Goal: Information Seeking & Learning: Check status

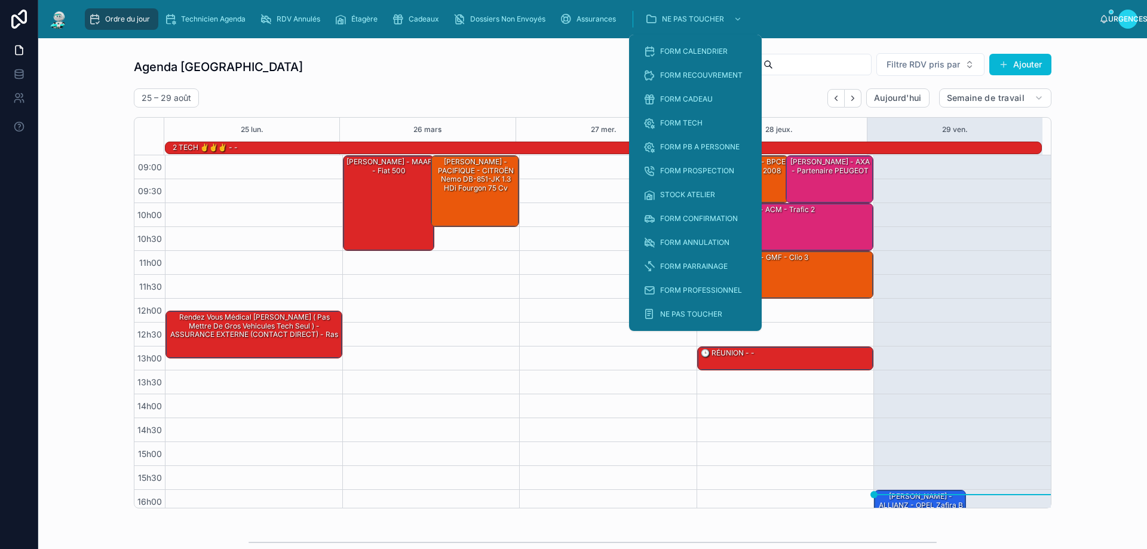
scroll to position [78, 0]
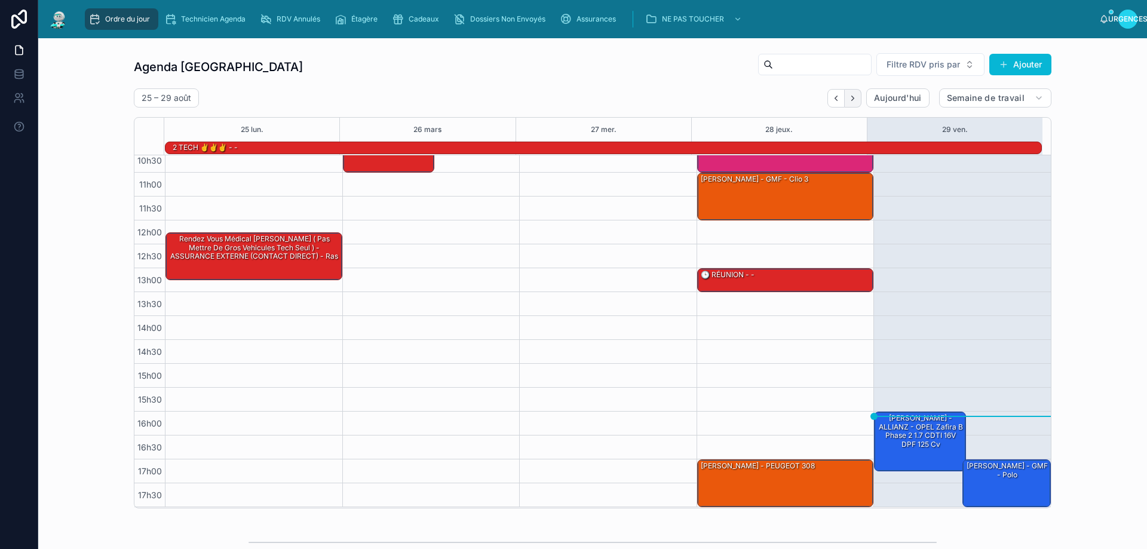
click at [845, 101] on button "Suivant" at bounding box center [853, 98] width 17 height 19
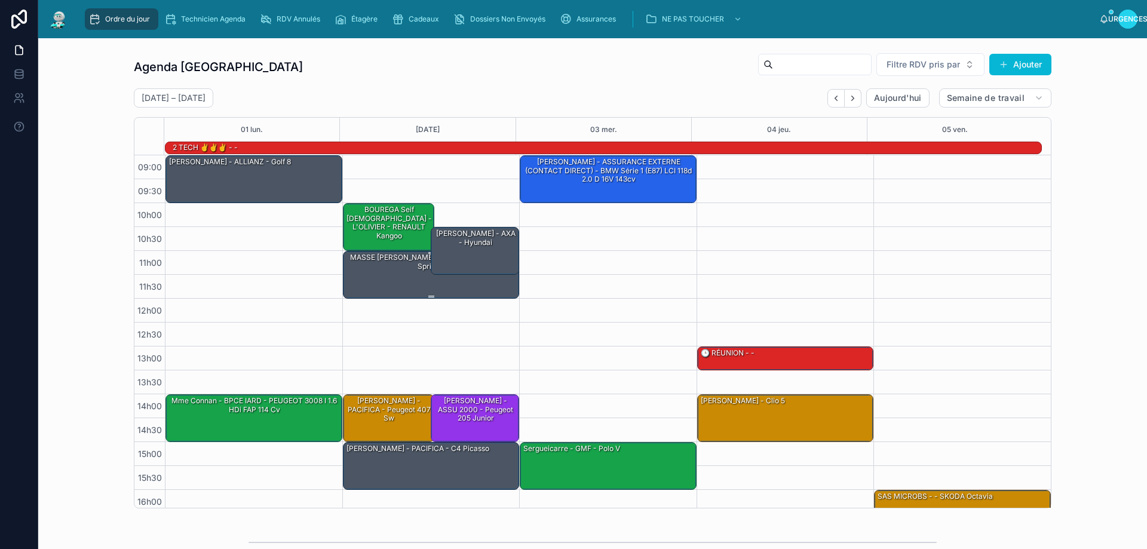
click at [387, 286] on div "MASSE [PERSON_NAME] - ALLIANZ - Mercedes sprinter" at bounding box center [431, 274] width 173 height 45
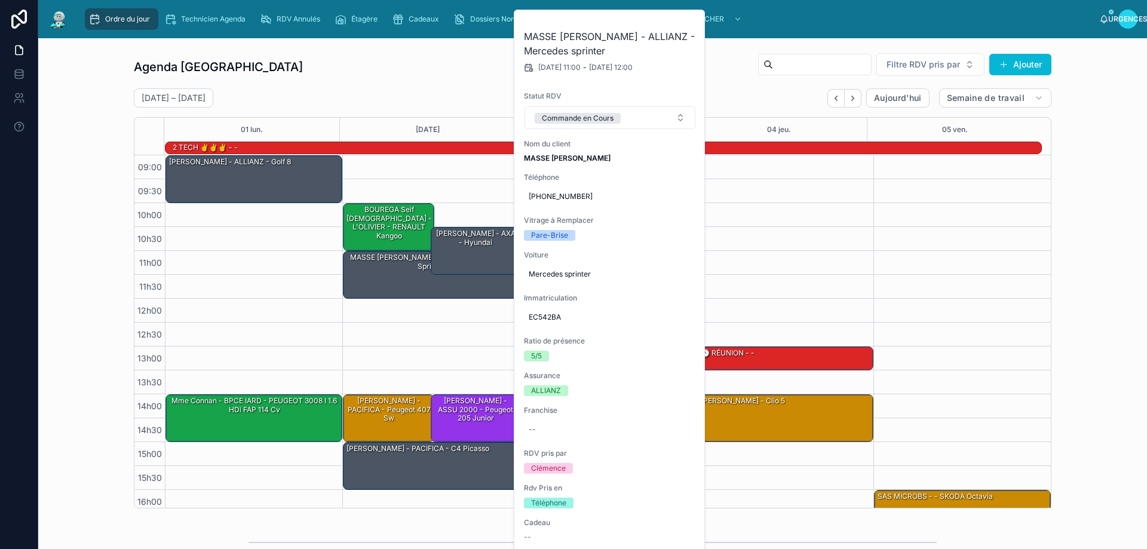
click at [279, 294] on div "09h00 – 10h00 [PERSON_NAME] - ALLIANZ - Golf 8 14h00 – 15h00 Mme Connan - BPCE …" at bounding box center [253, 370] width 177 height 430
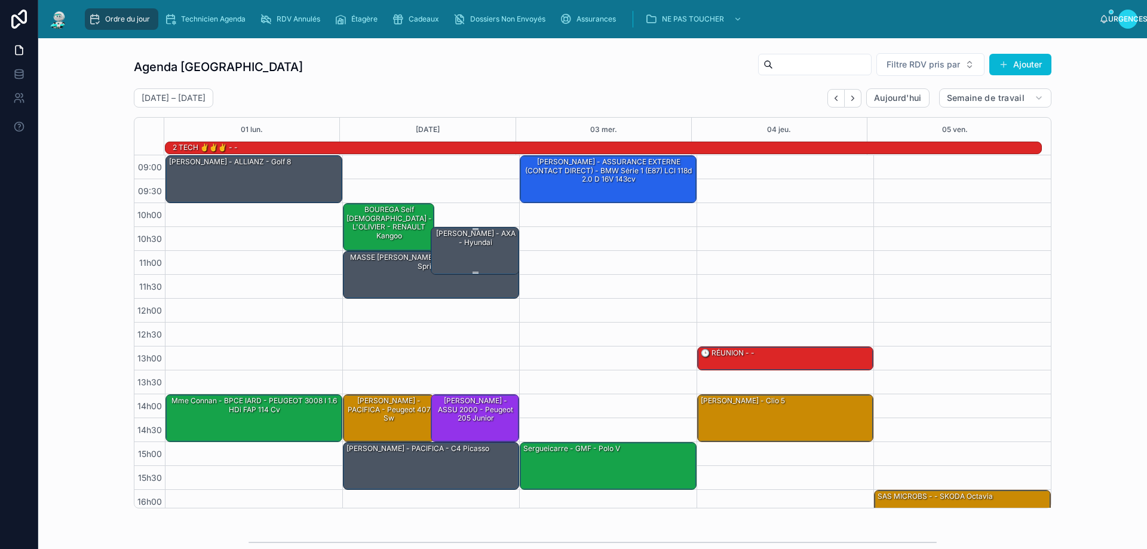
click at [476, 253] on div "[PERSON_NAME] - AXA - hyundai" at bounding box center [475, 250] width 85 height 45
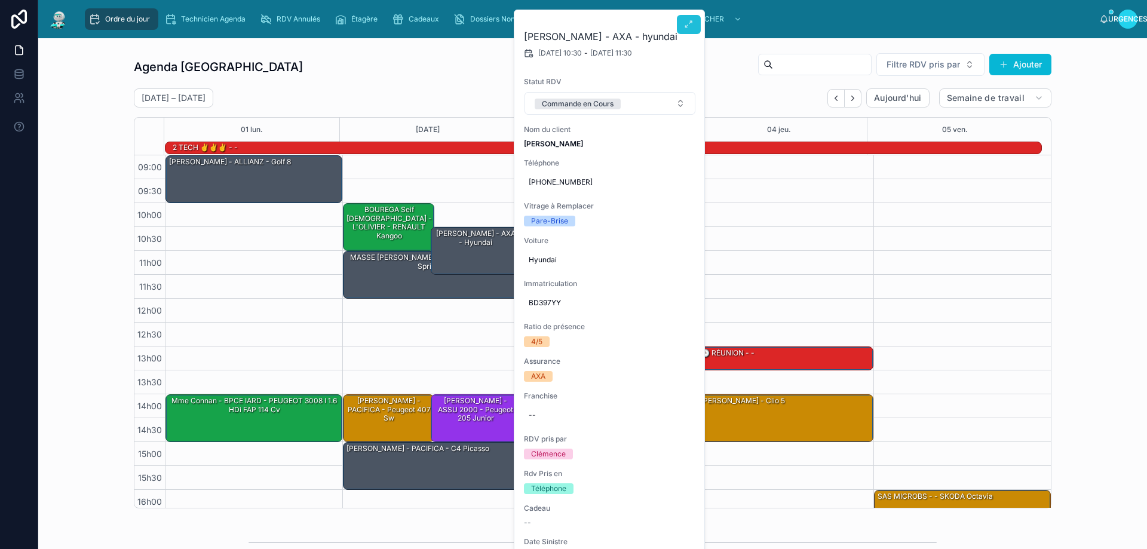
click at [690, 20] on icon at bounding box center [689, 25] width 10 height 10
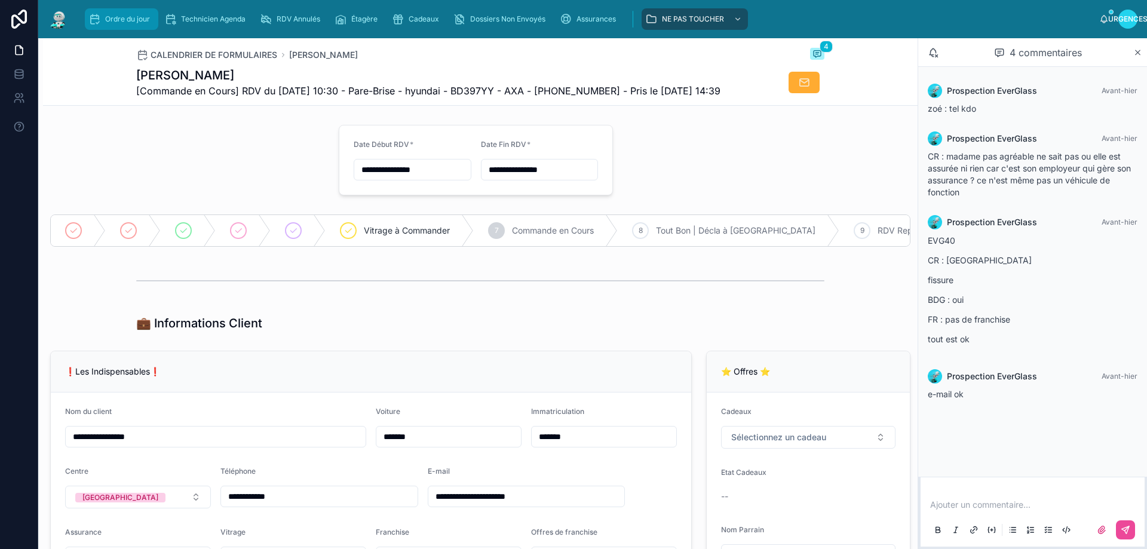
click at [131, 16] on font "Ordre du jour" at bounding box center [127, 18] width 45 height 9
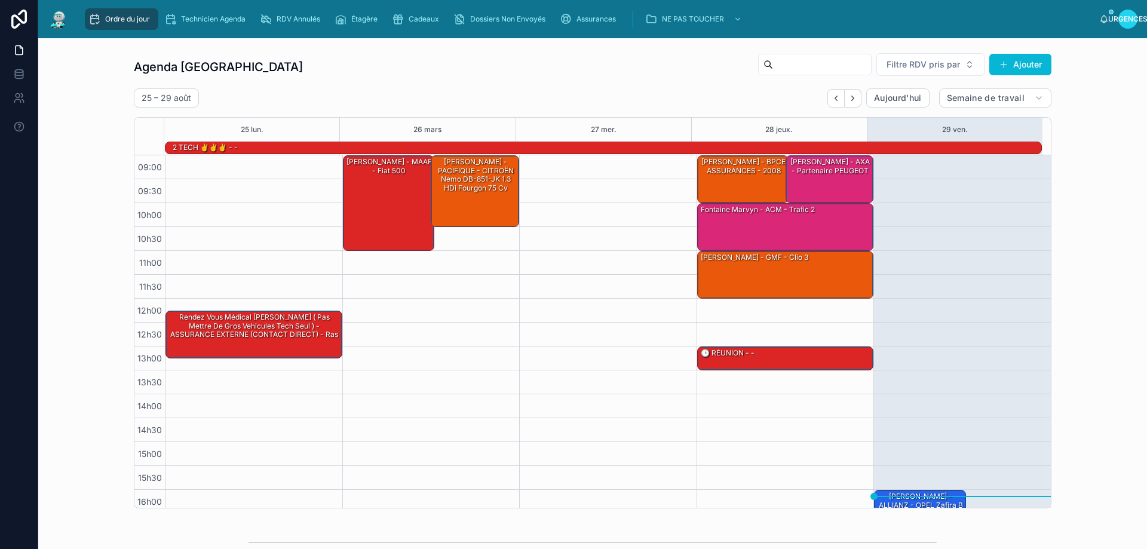
scroll to position [78, 0]
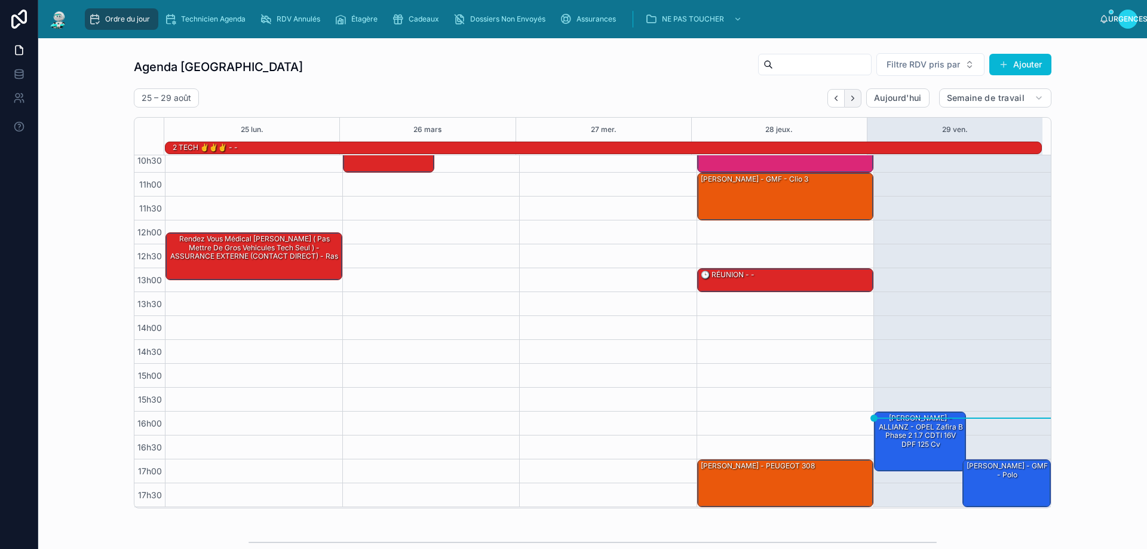
click at [853, 101] on button "Suivant" at bounding box center [853, 98] width 17 height 19
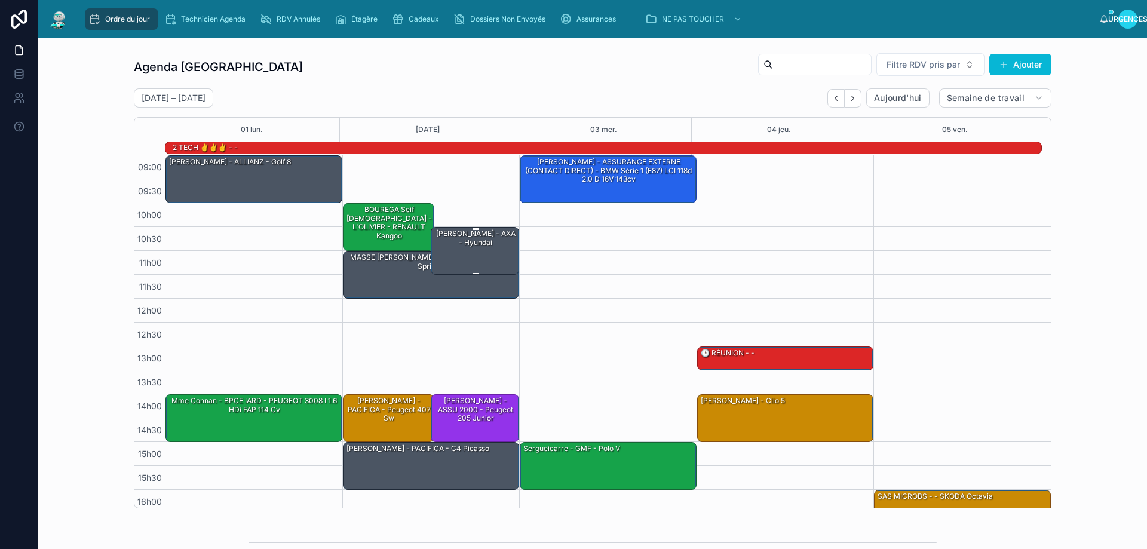
click at [471, 253] on div "[PERSON_NAME] - AXA - hyundai" at bounding box center [475, 250] width 85 height 45
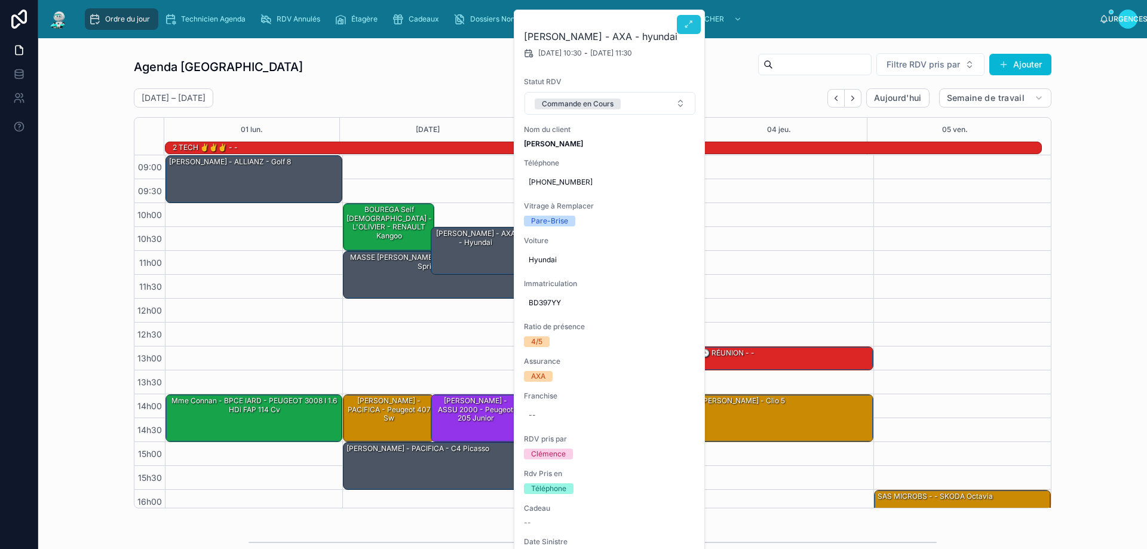
click at [696, 20] on button at bounding box center [689, 24] width 24 height 19
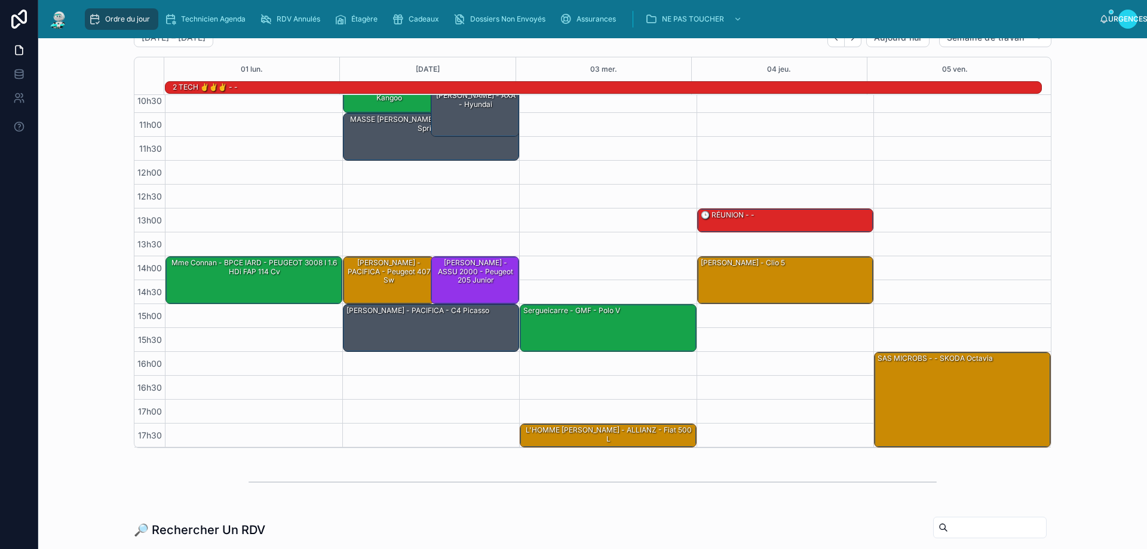
scroll to position [60, 0]
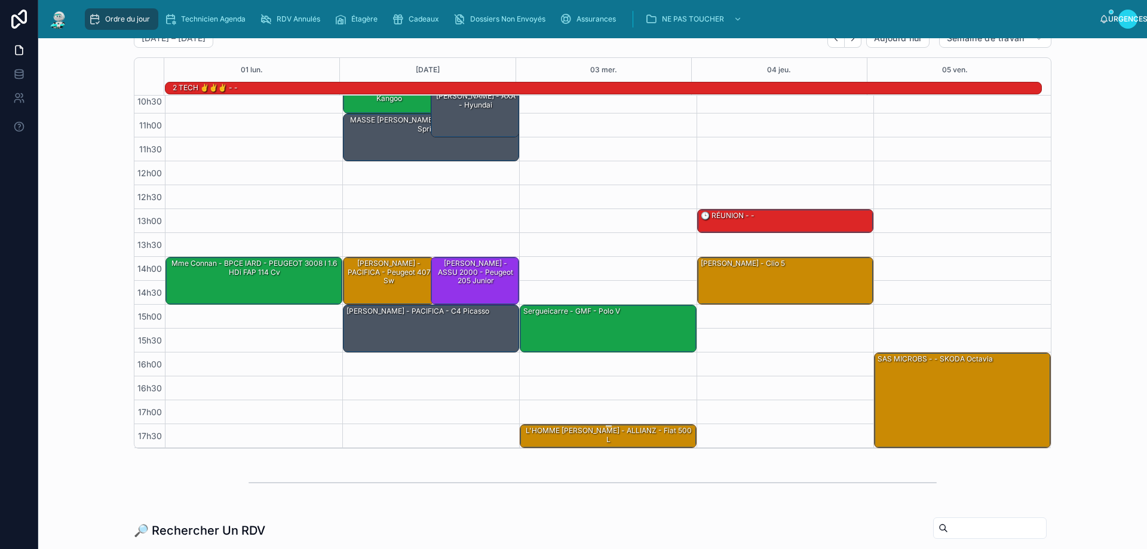
click at [645, 433] on font "L'HOMME [PERSON_NAME] - ALLIANZ - Fiat 500 L" at bounding box center [609, 434] width 166 height 17
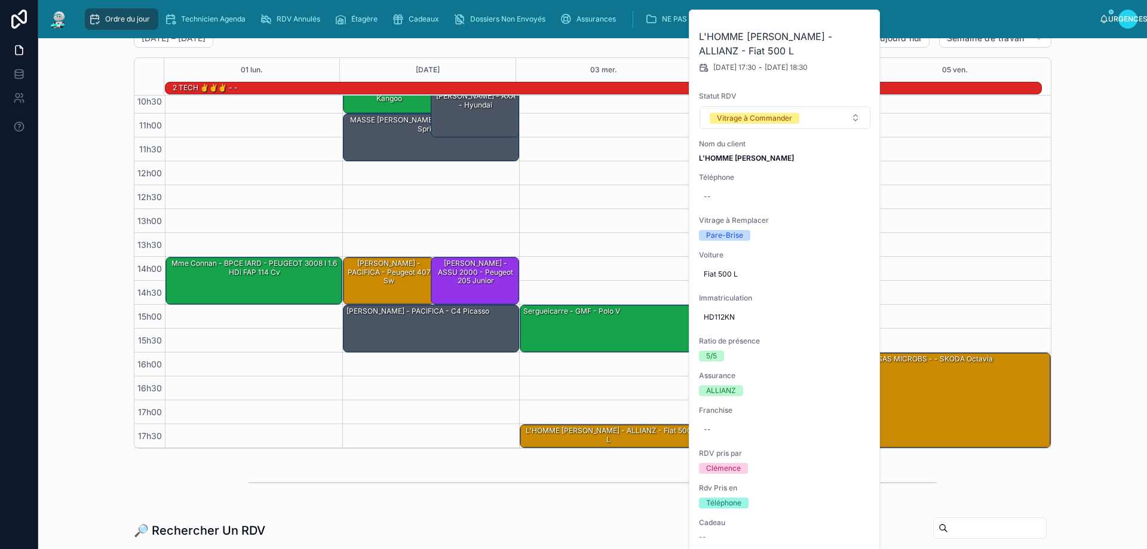
click at [622, 473] on div at bounding box center [593, 483] width 688 height 30
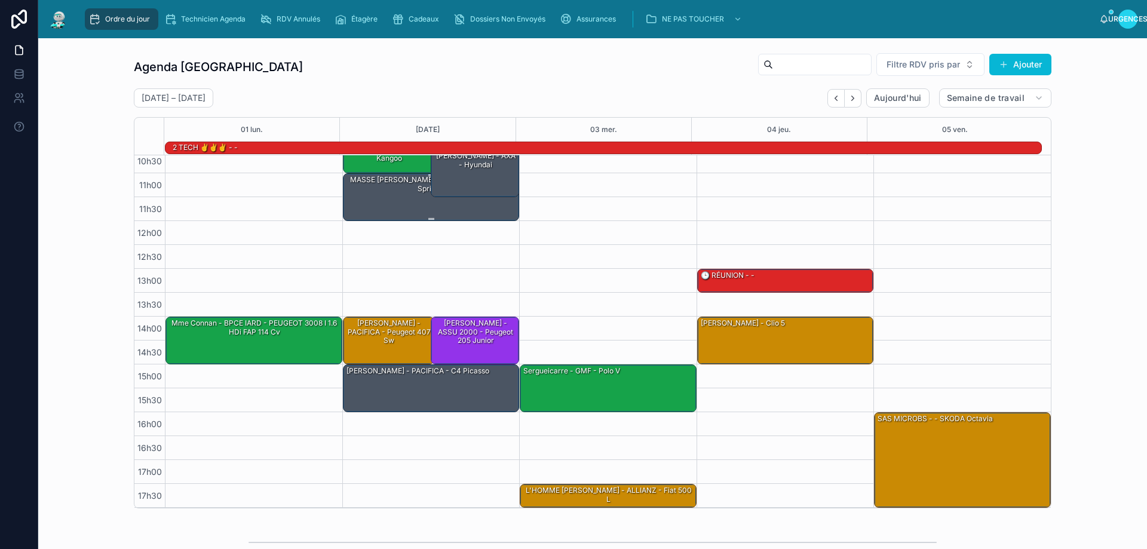
scroll to position [0, 0]
